Goal: Navigation & Orientation: Understand site structure

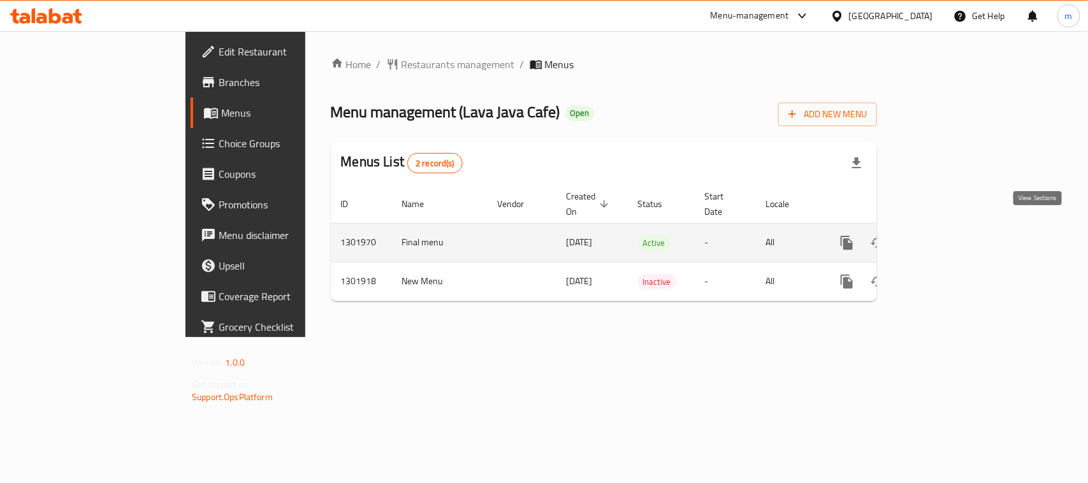
click at [946, 235] on icon "enhanced table" at bounding box center [938, 242] width 15 height 15
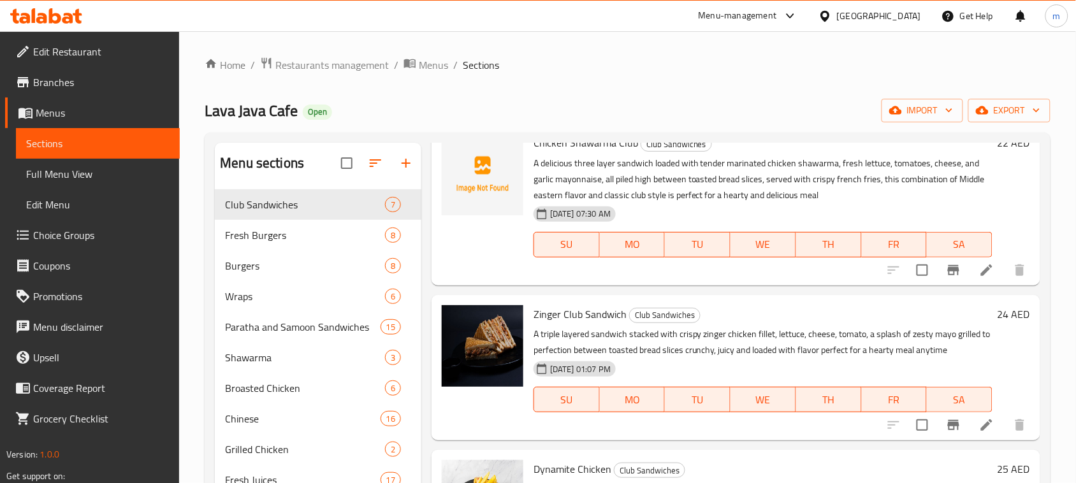
scroll to position [623, 0]
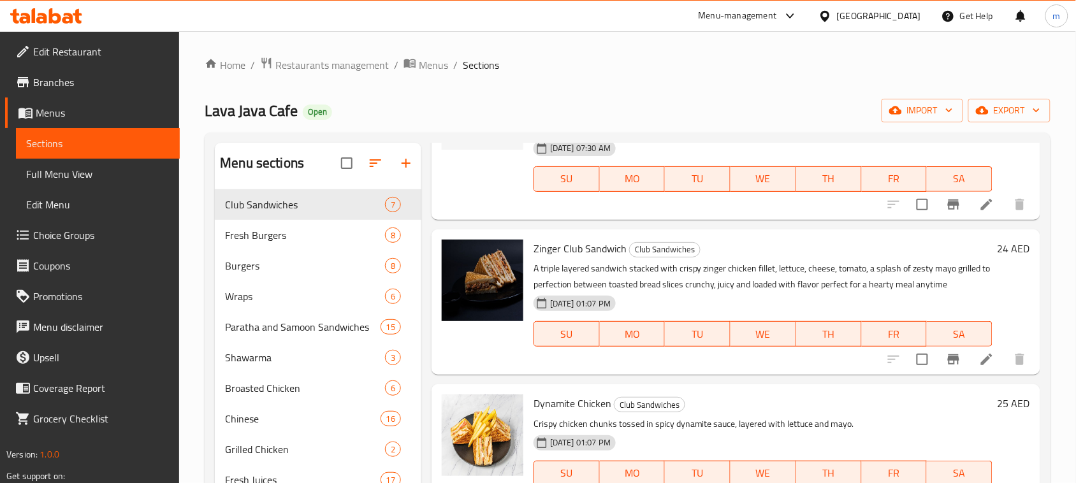
click at [709, 138] on div "Menu sections Club Sandwiches 7 Fresh Burgers 8 Burgers 8 Wraps 6 Paratha and S…" at bounding box center [628, 398] width 846 height 531
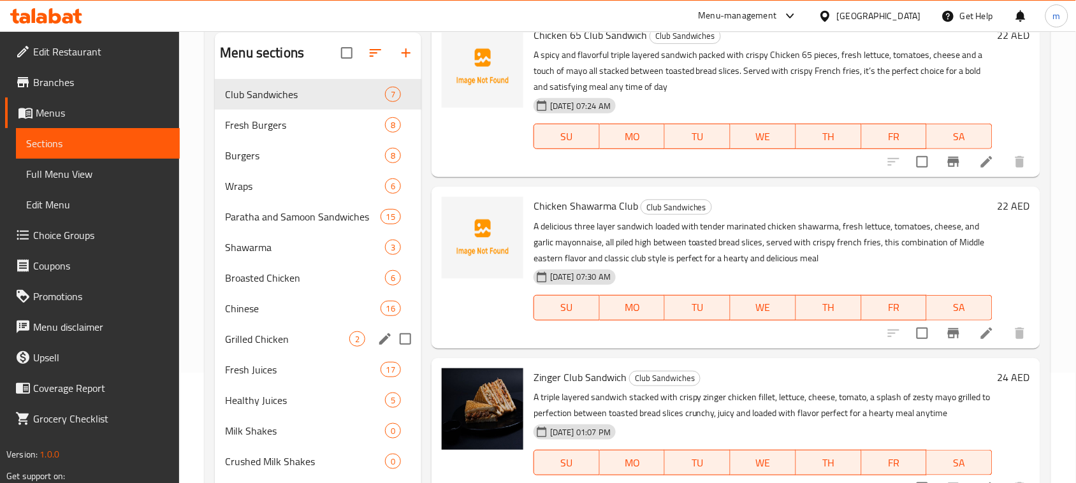
scroll to position [0, 0]
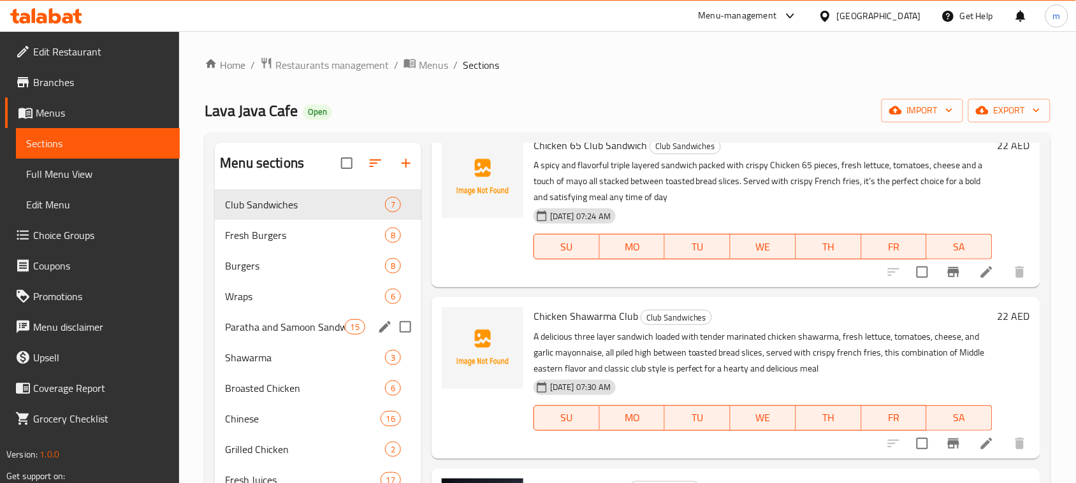
click at [278, 329] on span "Paratha and Samoon Sandwiches" at bounding box center [284, 326] width 119 height 15
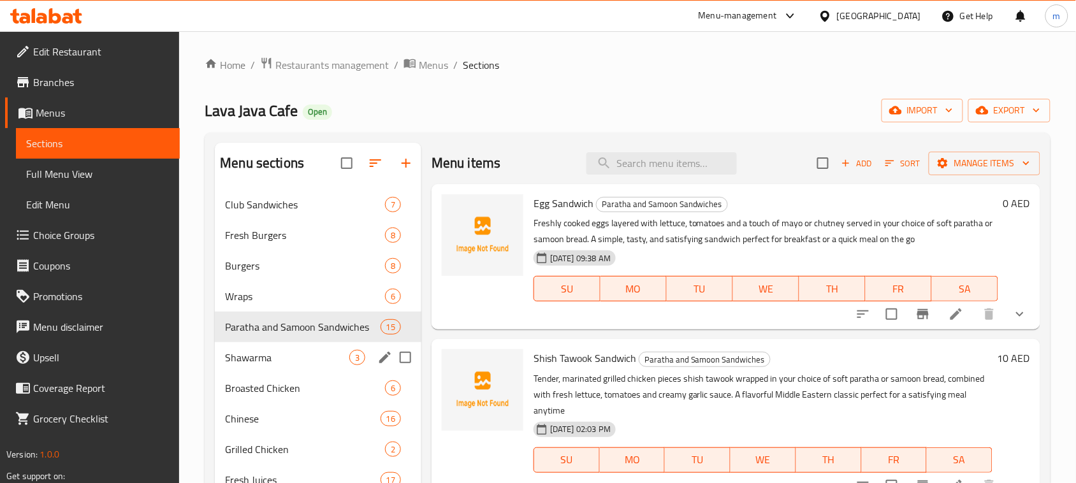
click at [281, 363] on span "Shawarma" at bounding box center [287, 357] width 124 height 15
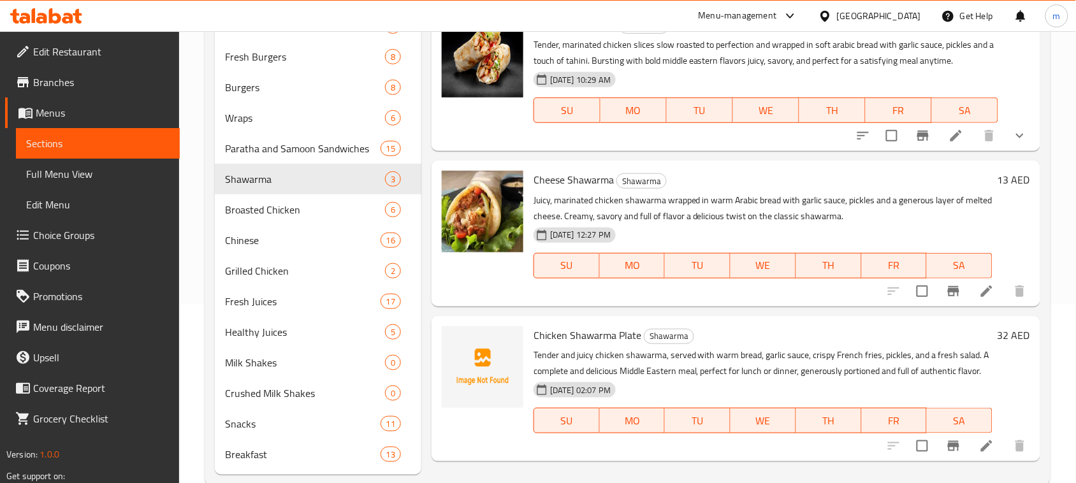
scroll to position [205, 0]
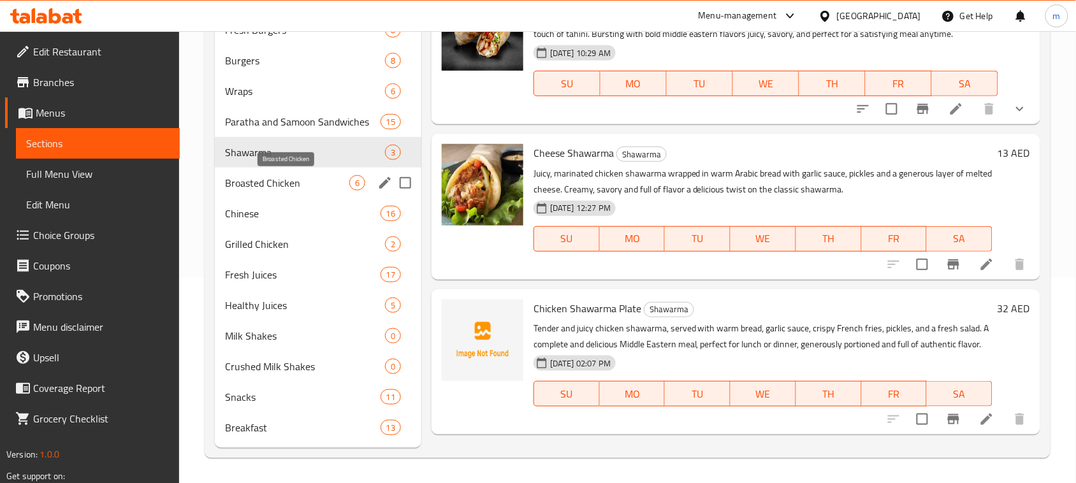
click at [258, 189] on span "Broasted Chicken" at bounding box center [287, 182] width 124 height 15
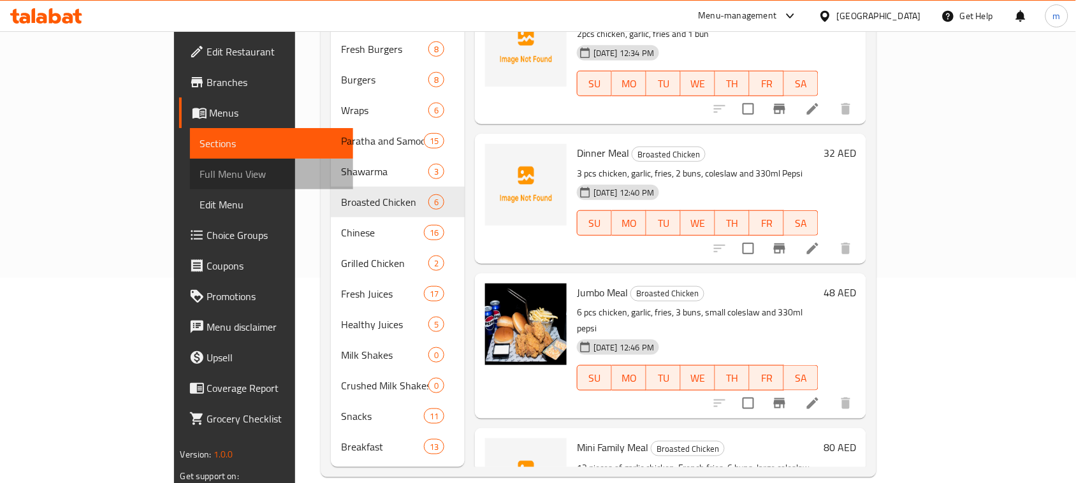
click at [200, 168] on span "Full Menu View" at bounding box center [271, 173] width 143 height 15
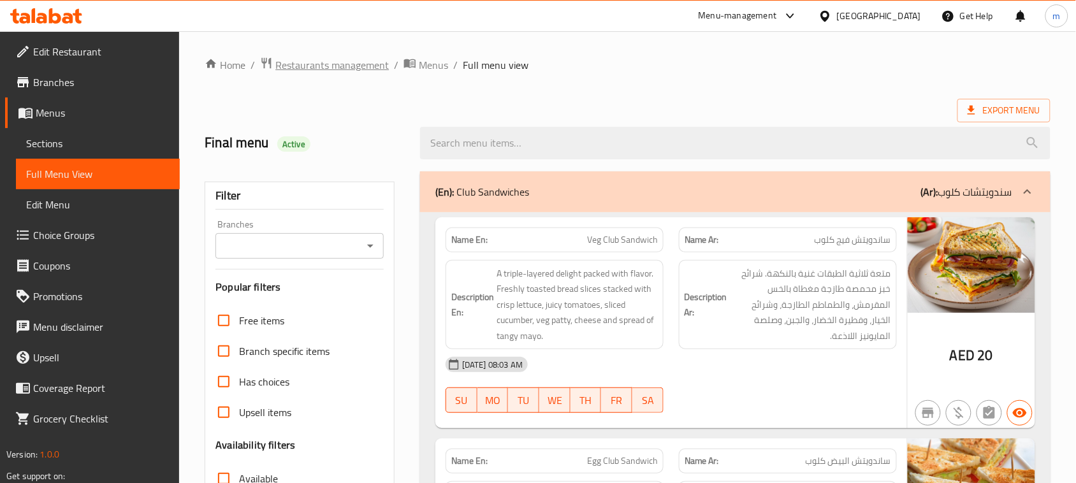
click at [294, 57] on span "Restaurants management" at bounding box center [331, 64] width 113 height 15
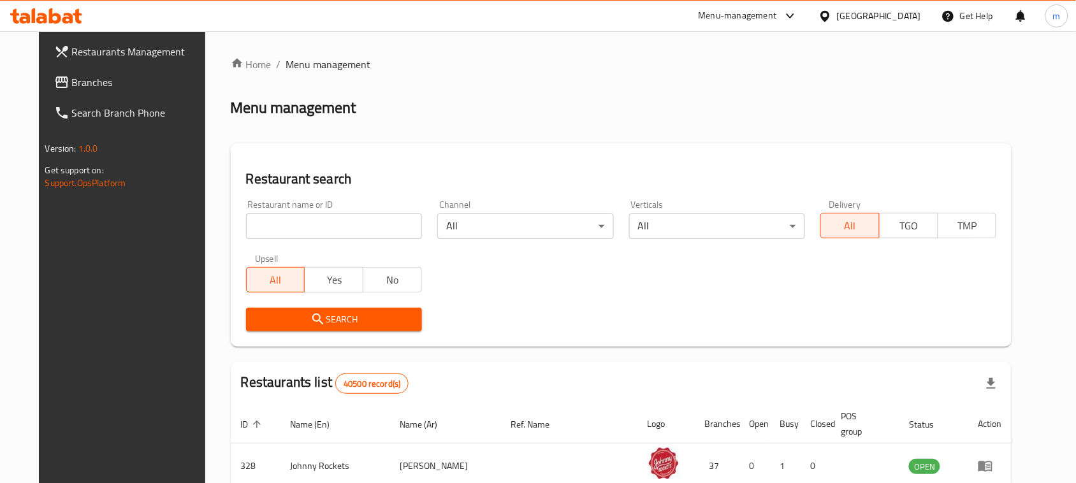
click at [62, 69] on link "Branches" at bounding box center [131, 82] width 175 height 31
